Goal: Communication & Community: Answer question/provide support

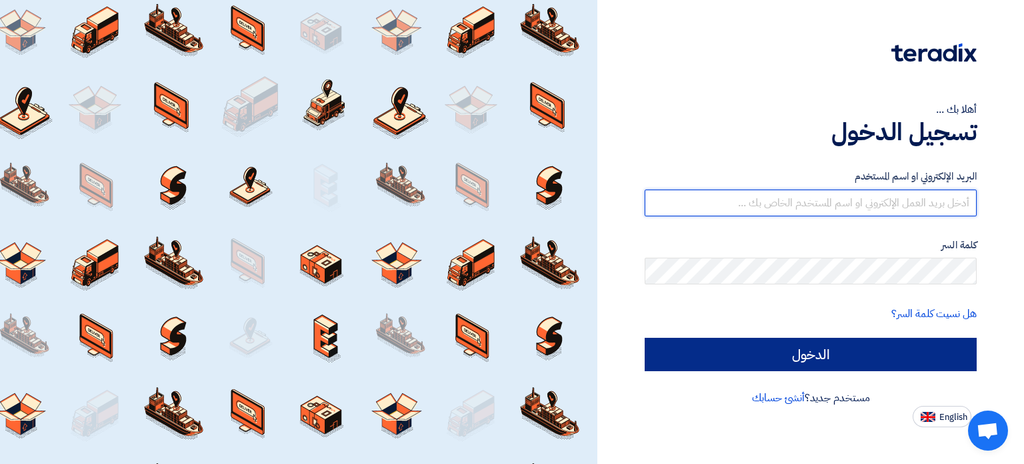
type input "[EMAIL_ADDRESS][DOMAIN_NAME]"
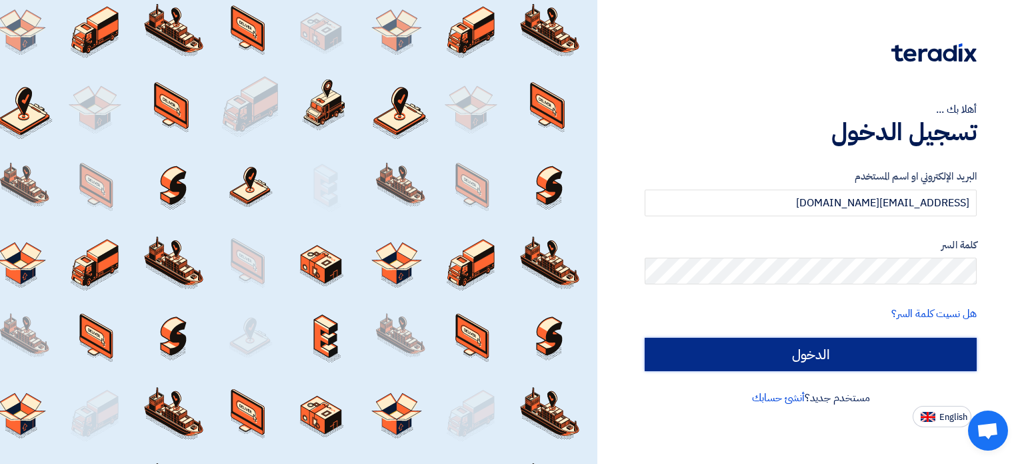
click at [846, 351] on input "الدخول" at bounding box center [811, 353] width 332 height 33
type input "Sign in"
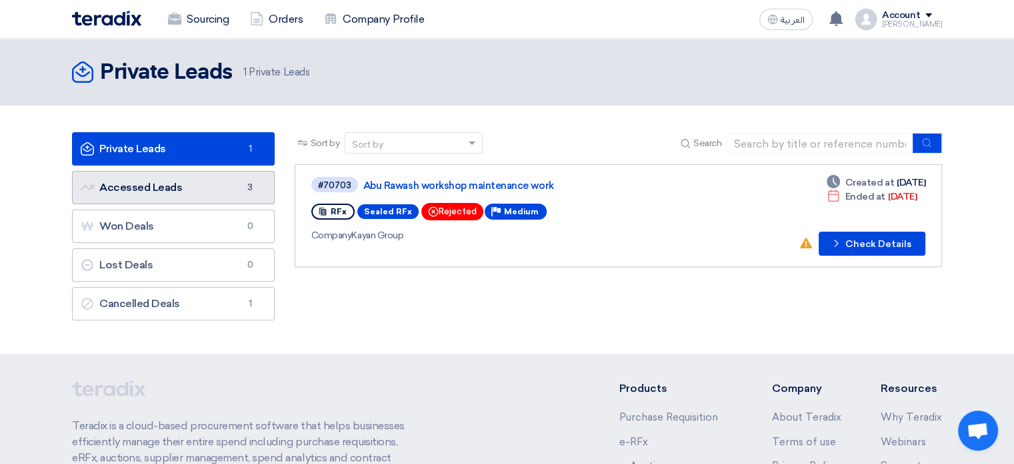
click at [168, 186] on link "Accessed Leads Accessed Leads 3" at bounding box center [173, 187] width 203 height 33
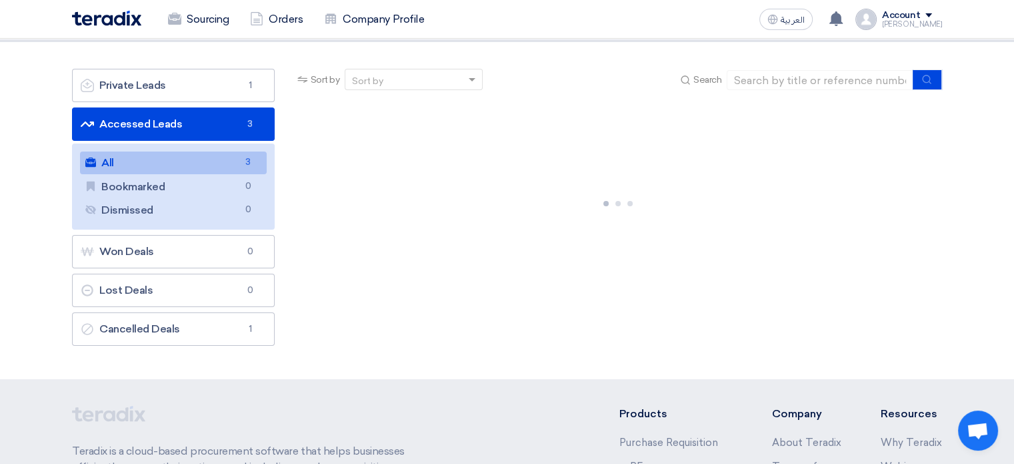
scroll to position [67, 0]
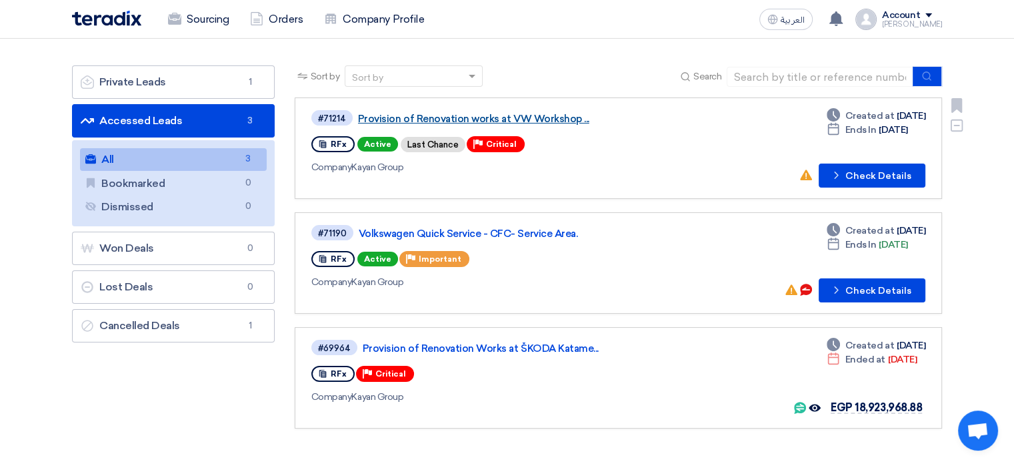
click at [527, 122] on link "Provision of Renovation works at VW Workshop ..." at bounding box center [524, 119] width 333 height 12
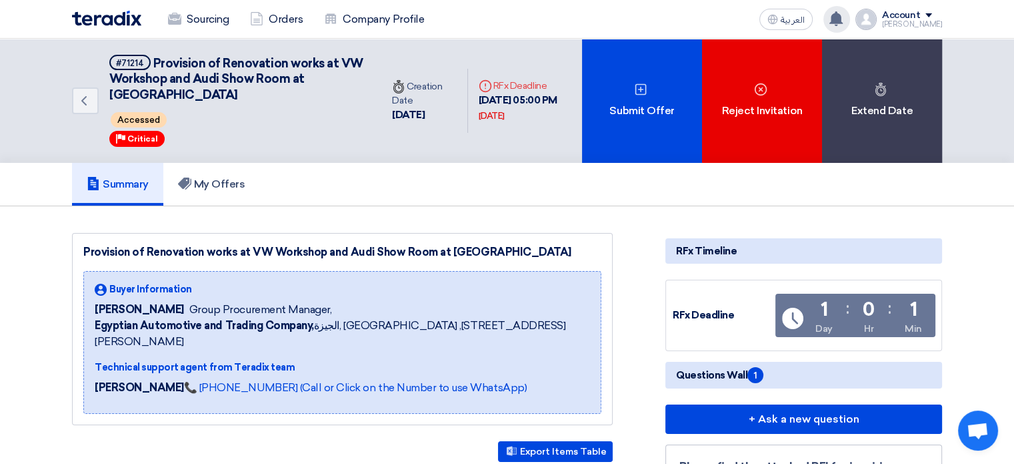
click at [850, 29] on div "You received a new message from Kayan Group regarding their Volkswagen Quick Se…" at bounding box center [837, 19] width 27 height 27
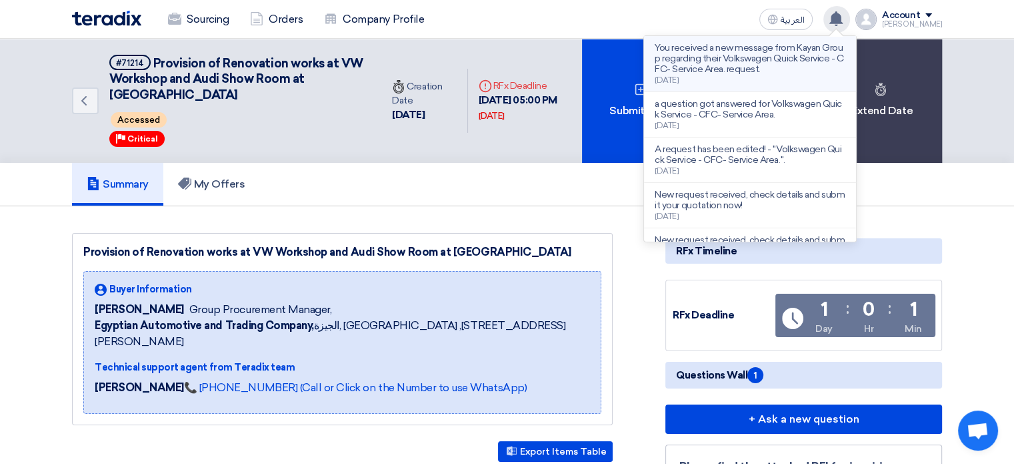
click at [753, 69] on p "You received a new message from Kayan Group regarding their Volkswagen Quick Se…" at bounding box center [750, 59] width 191 height 32
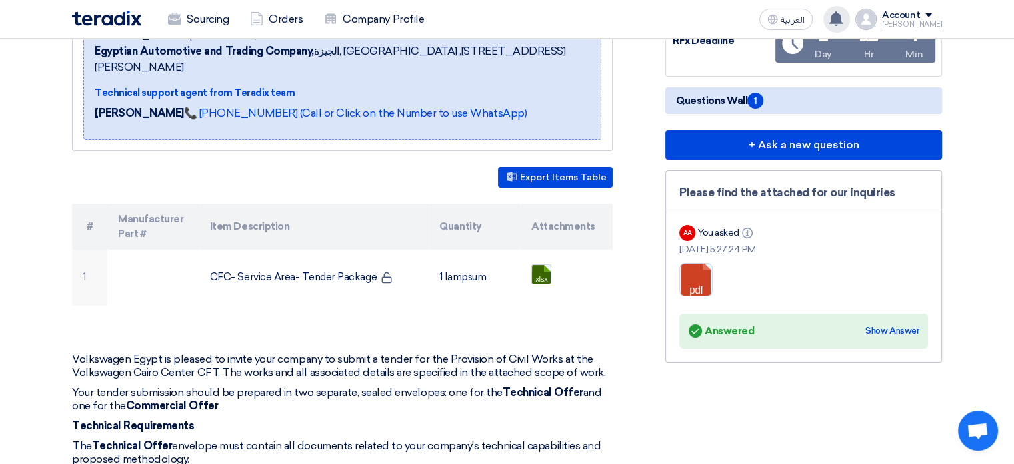
scroll to position [267, 0]
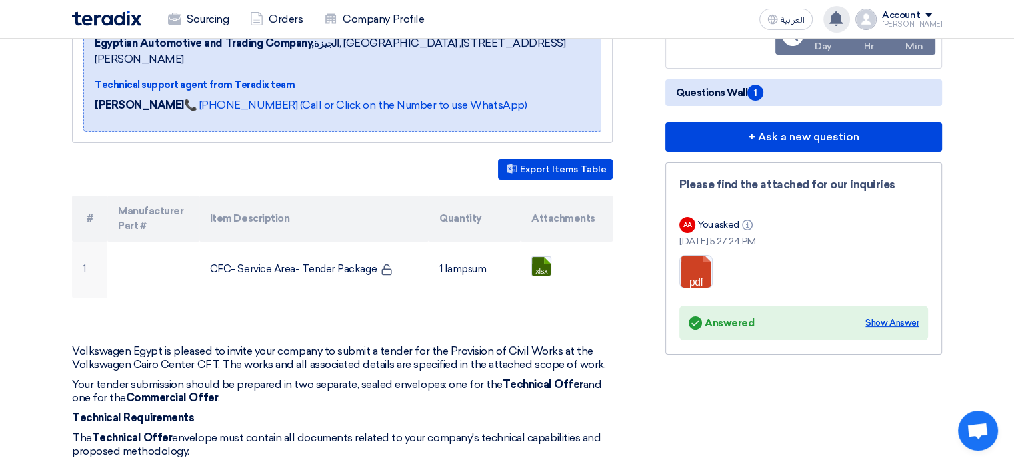
click at [890, 319] on div "Show Answer" at bounding box center [892, 322] width 53 height 13
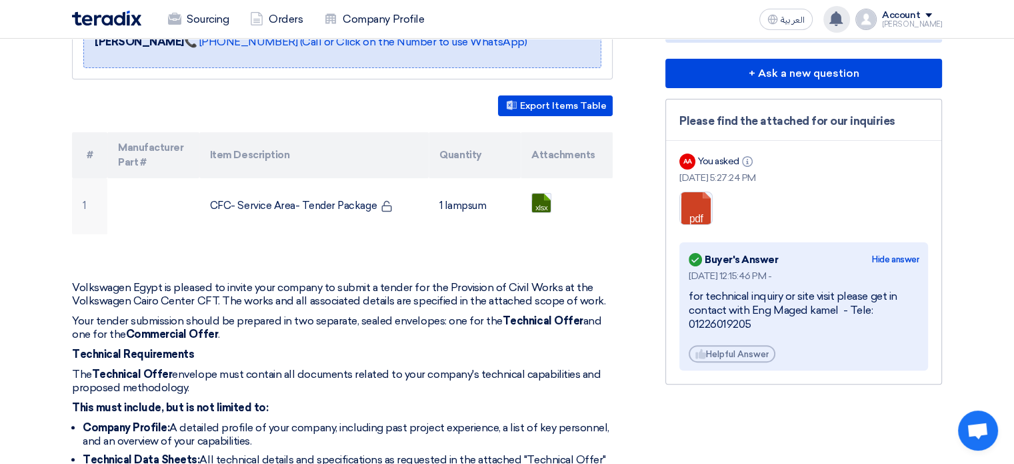
scroll to position [333, 0]
